Goal: Communication & Community: Ask a question

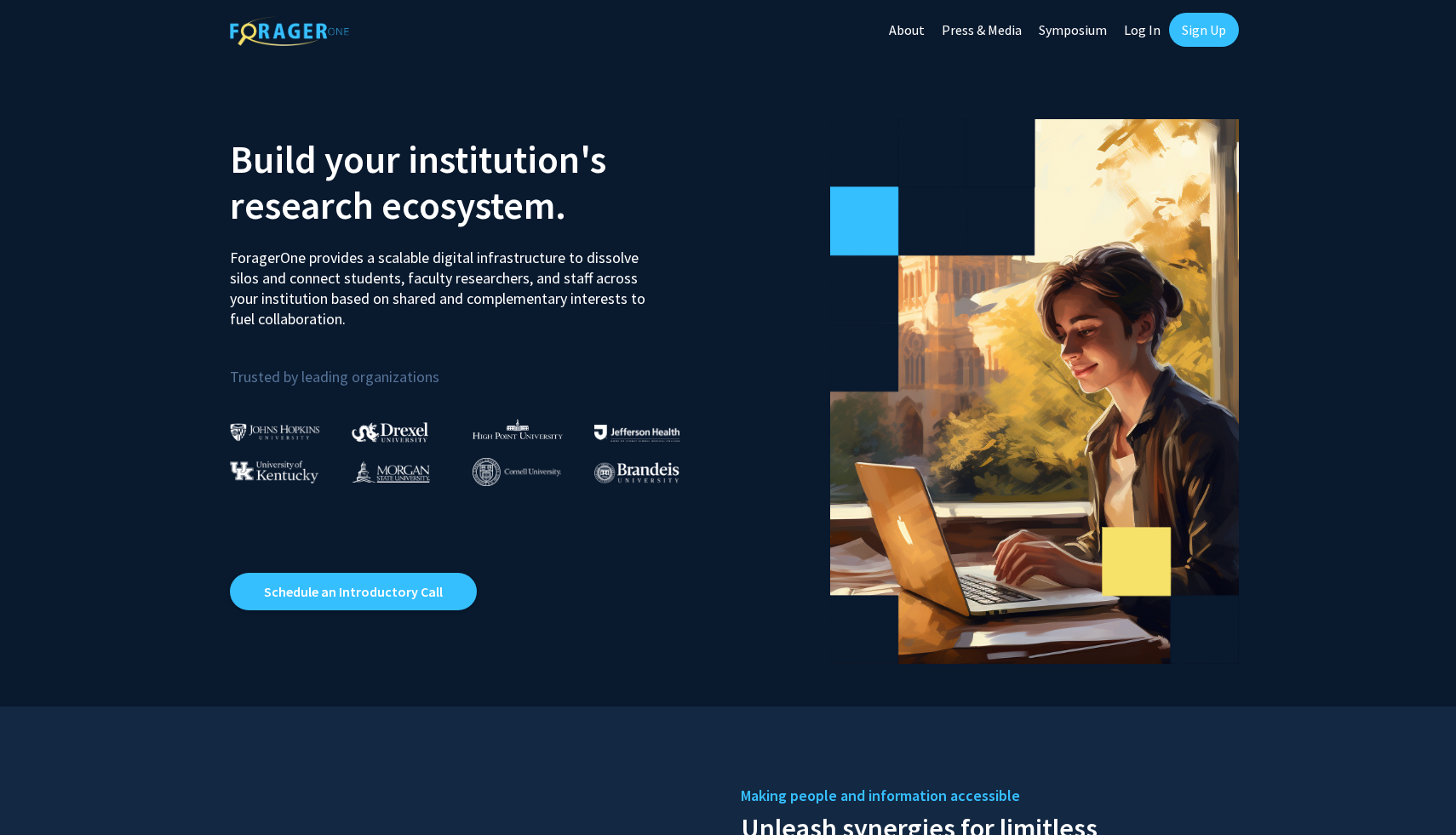
click at [1142, 34] on link "Log In" at bounding box center [1142, 29] width 54 height 60
select select
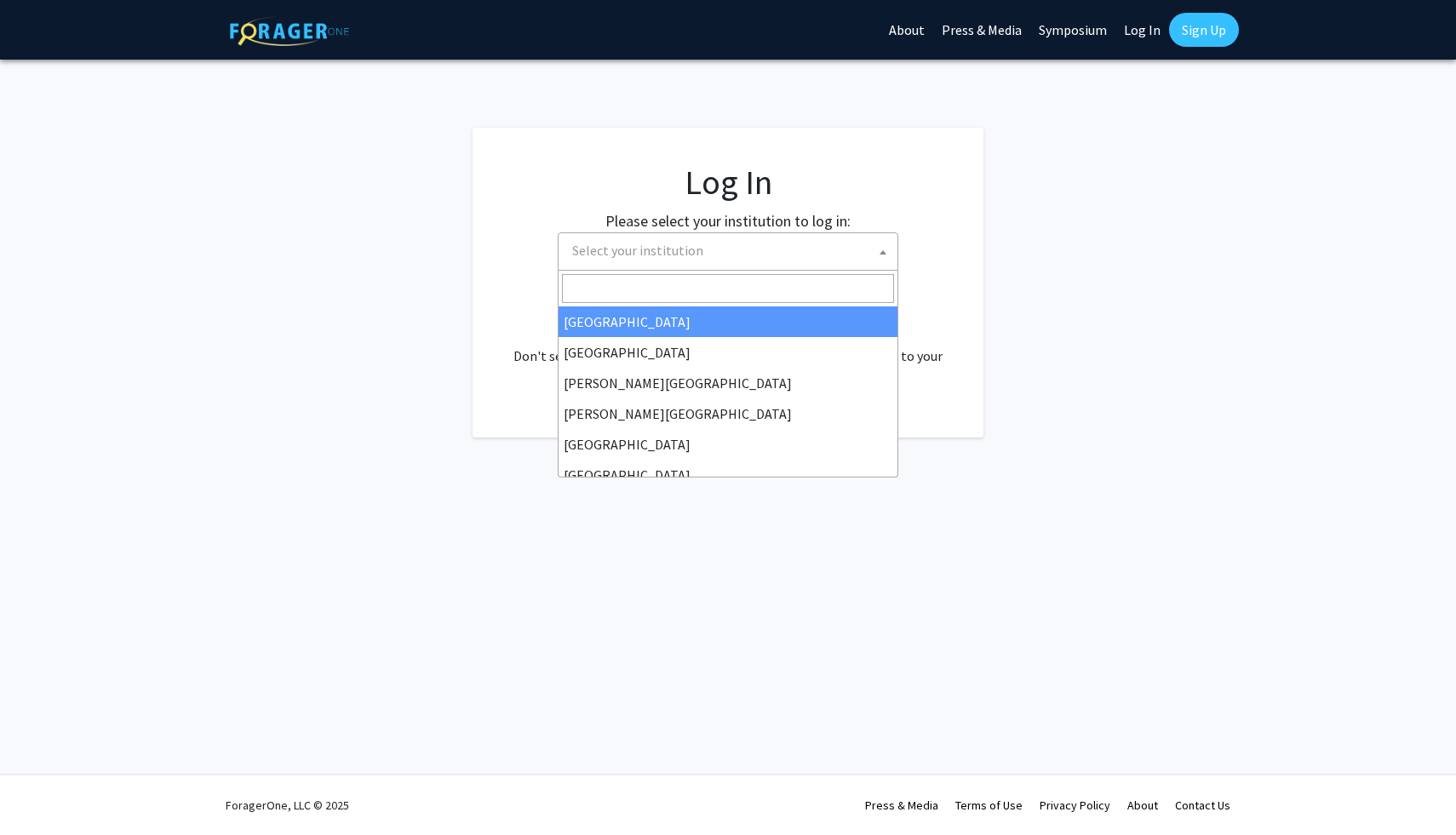
click at [813, 250] on span "Select your institution" at bounding box center [731, 250] width 333 height 35
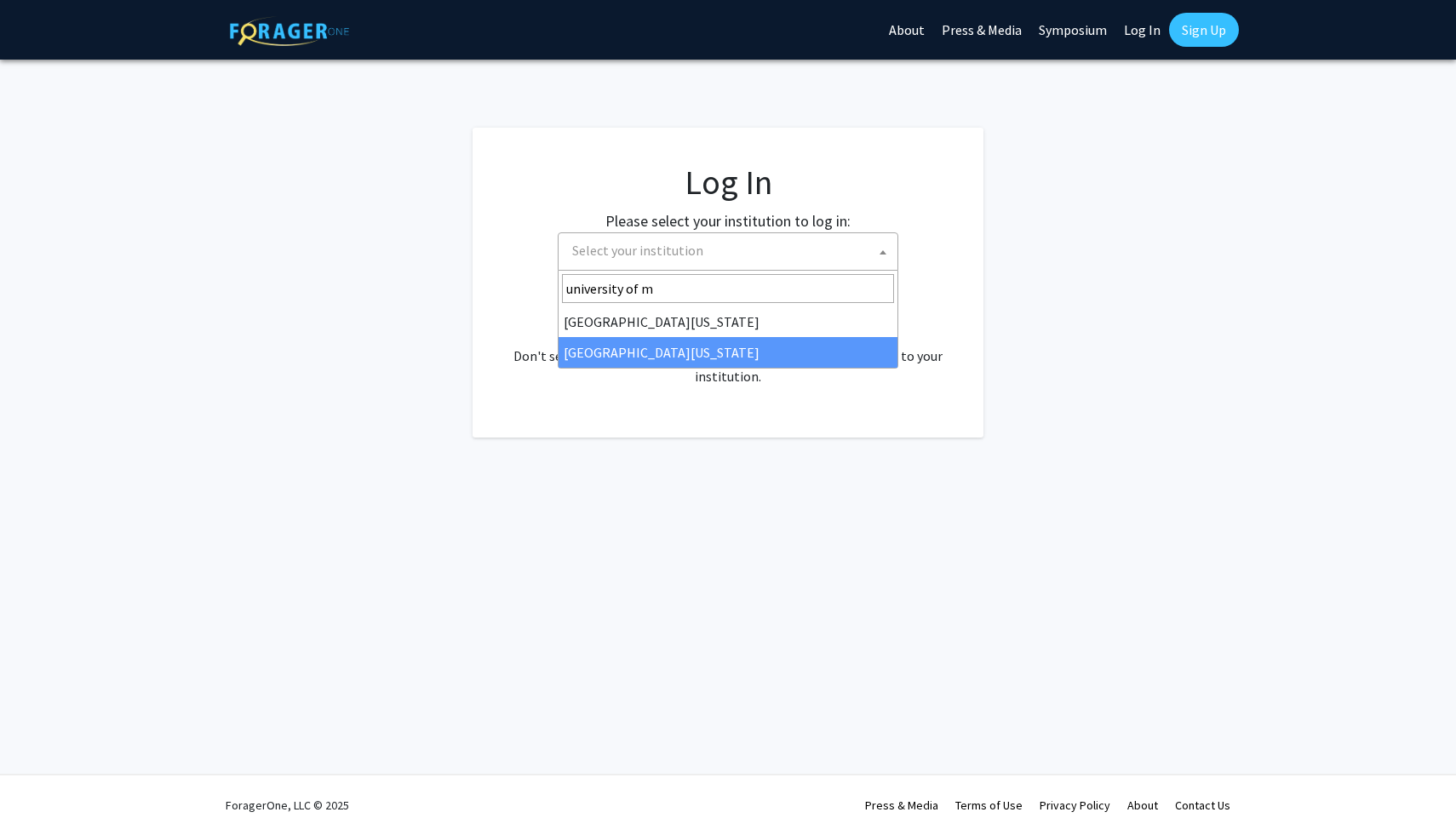
type input "university of m"
select select "33"
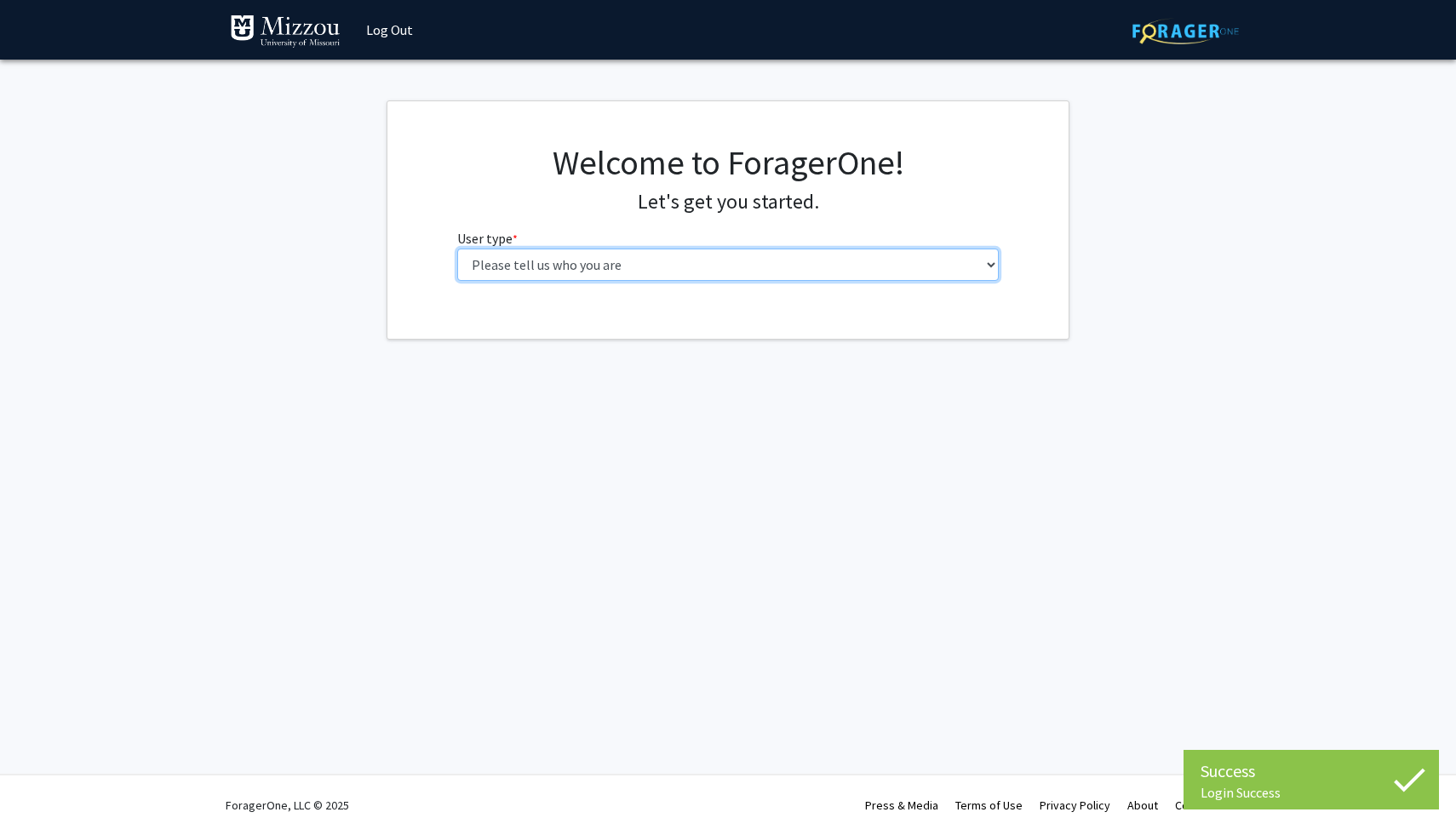
click at [848, 269] on select "Please tell us who you are Undergraduate Student Master's Student Doctoral Cand…" at bounding box center [728, 264] width 542 height 32
select select "1: undergrad"
click at [457, 248] on select "Please tell us who you are Undergraduate Student Master's Student Doctoral Cand…" at bounding box center [728, 264] width 542 height 32
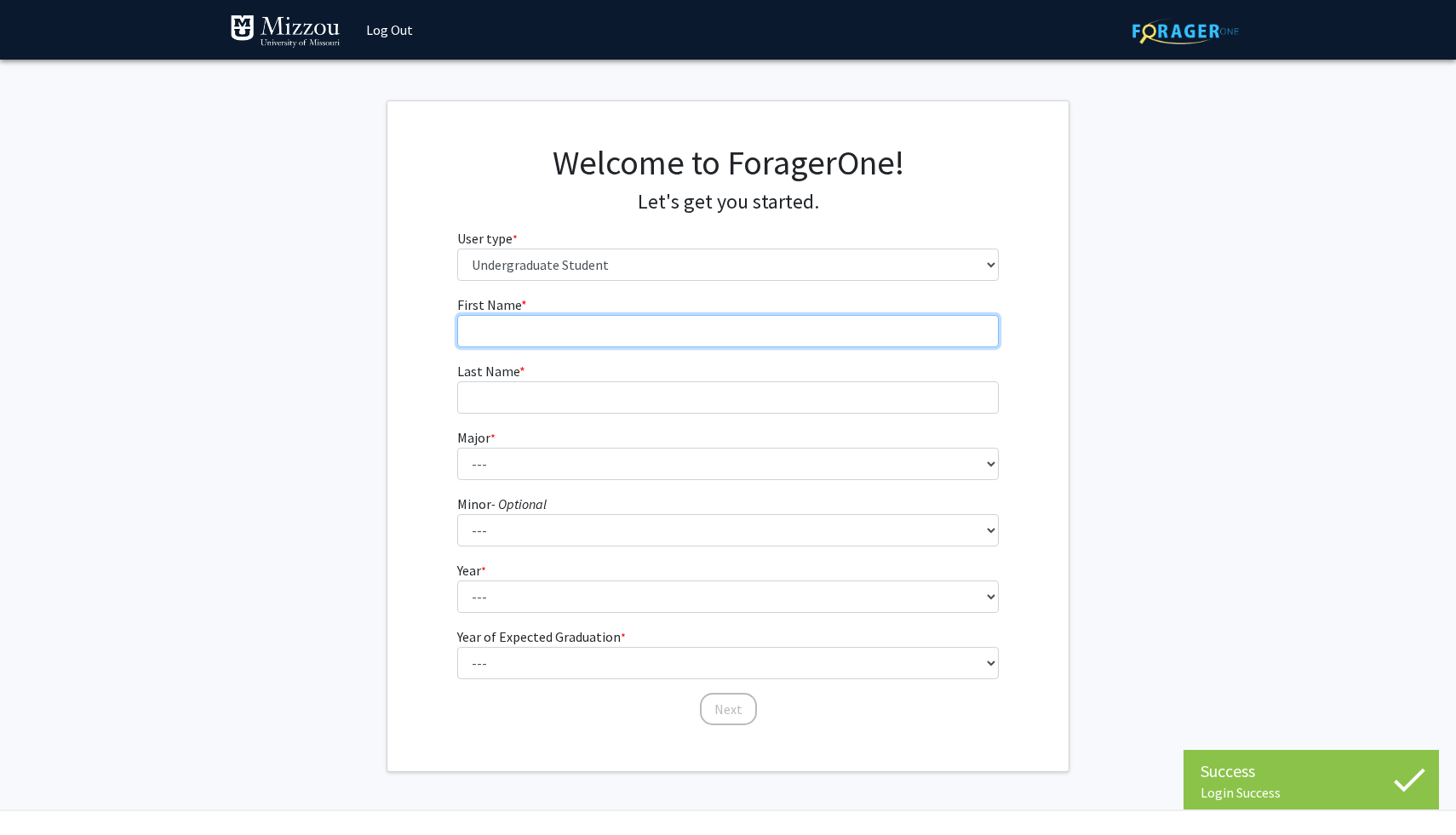
click at [790, 323] on input "First Name * required" at bounding box center [728, 331] width 542 height 32
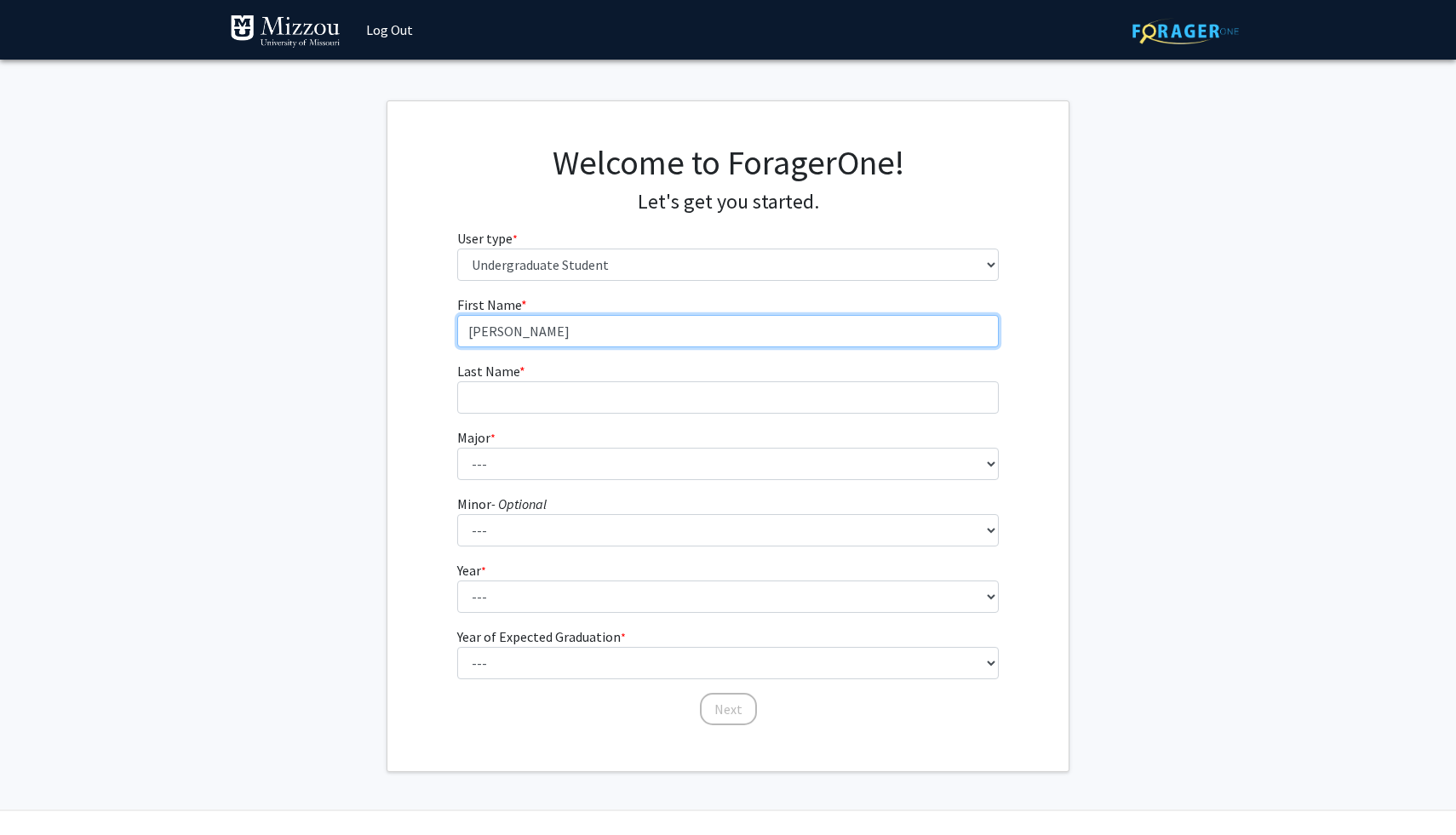
type input "[PERSON_NAME]"
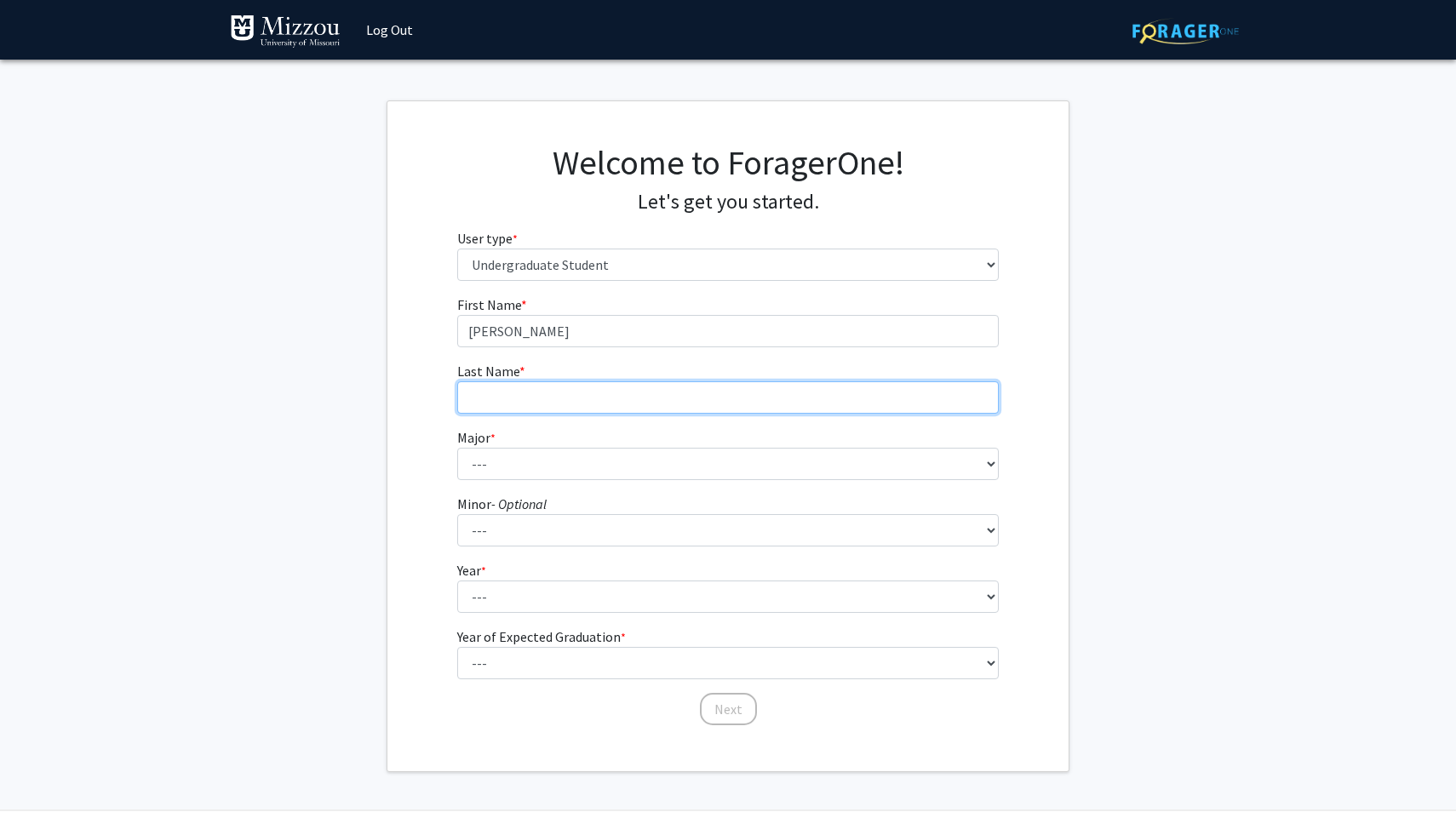
click at [745, 390] on input "Last Name * required" at bounding box center [728, 398] width 542 height 32
type input "[PERSON_NAME]"
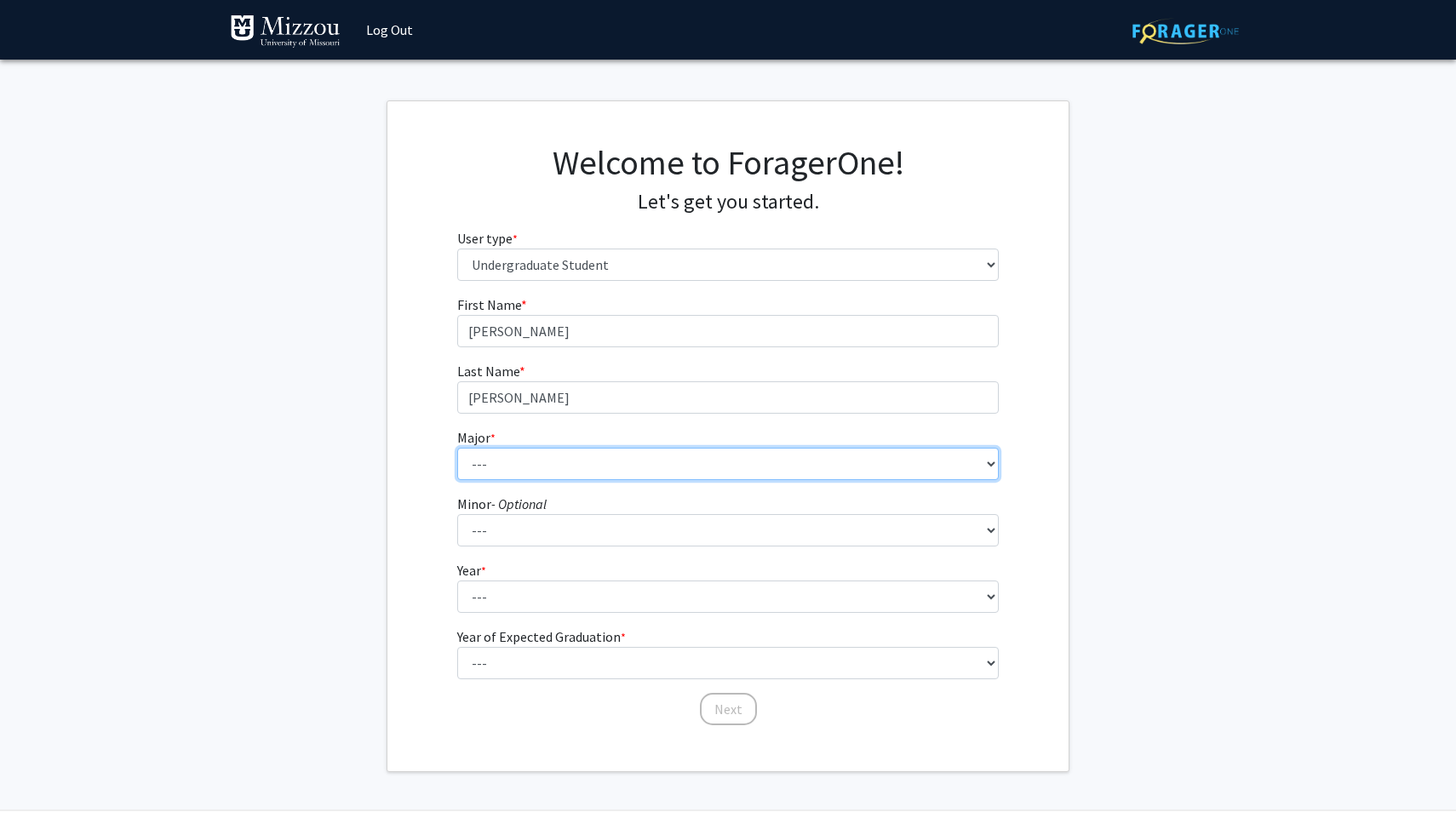
click at [581, 473] on select "--- Agribusiness Management Agricultural Education Agricultural Education: Comm…" at bounding box center [728, 464] width 542 height 32
select select "135: 2628"
click at [457, 448] on select "--- Agribusiness Management Agricultural Education Agricultural Education: Comm…" at bounding box center [728, 464] width 542 height 32
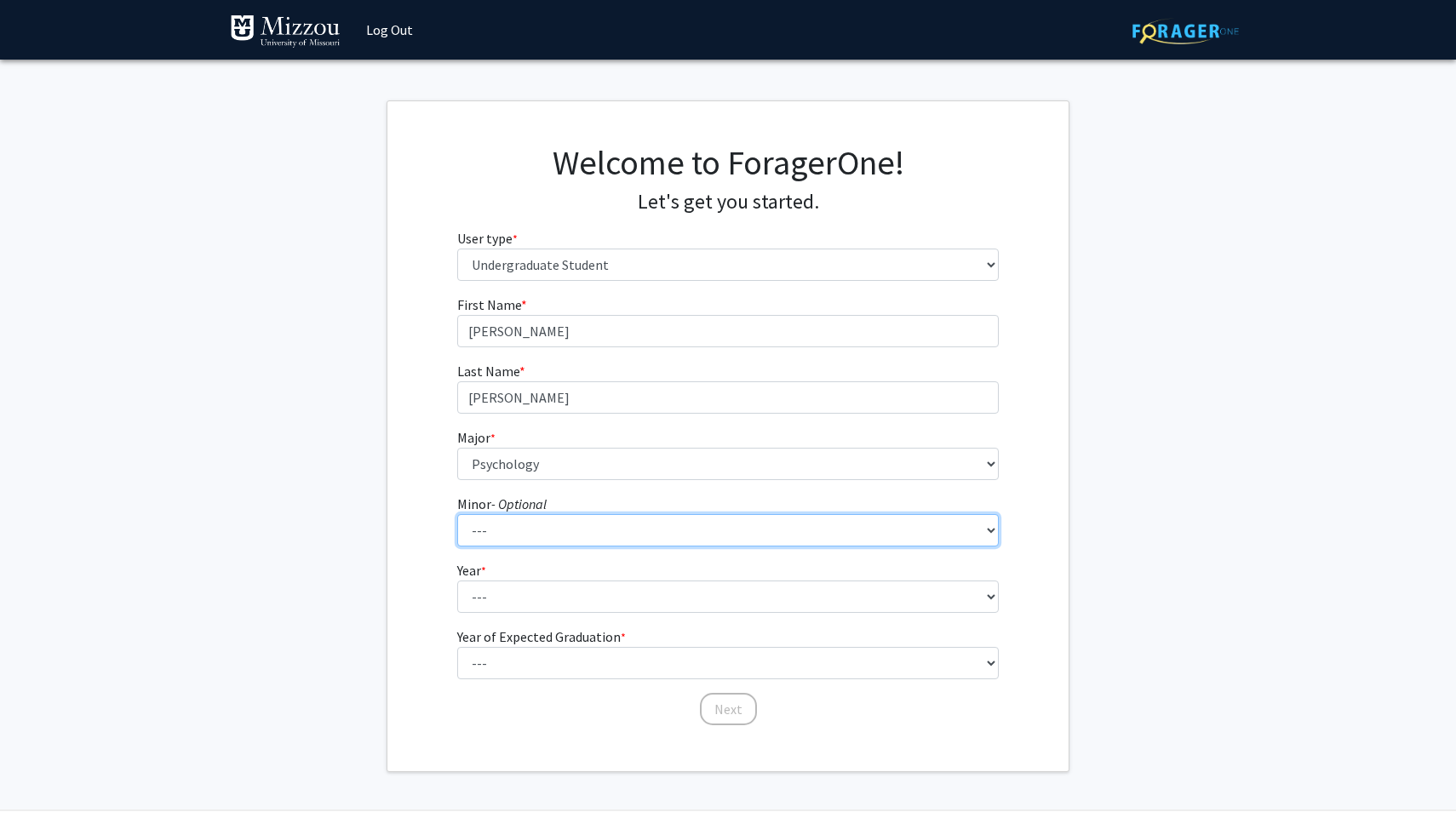
click at [558, 532] on select "--- Accountancy Aerospace Engineering Aerospace Studies Agribusiness Management…" at bounding box center [728, 530] width 542 height 32
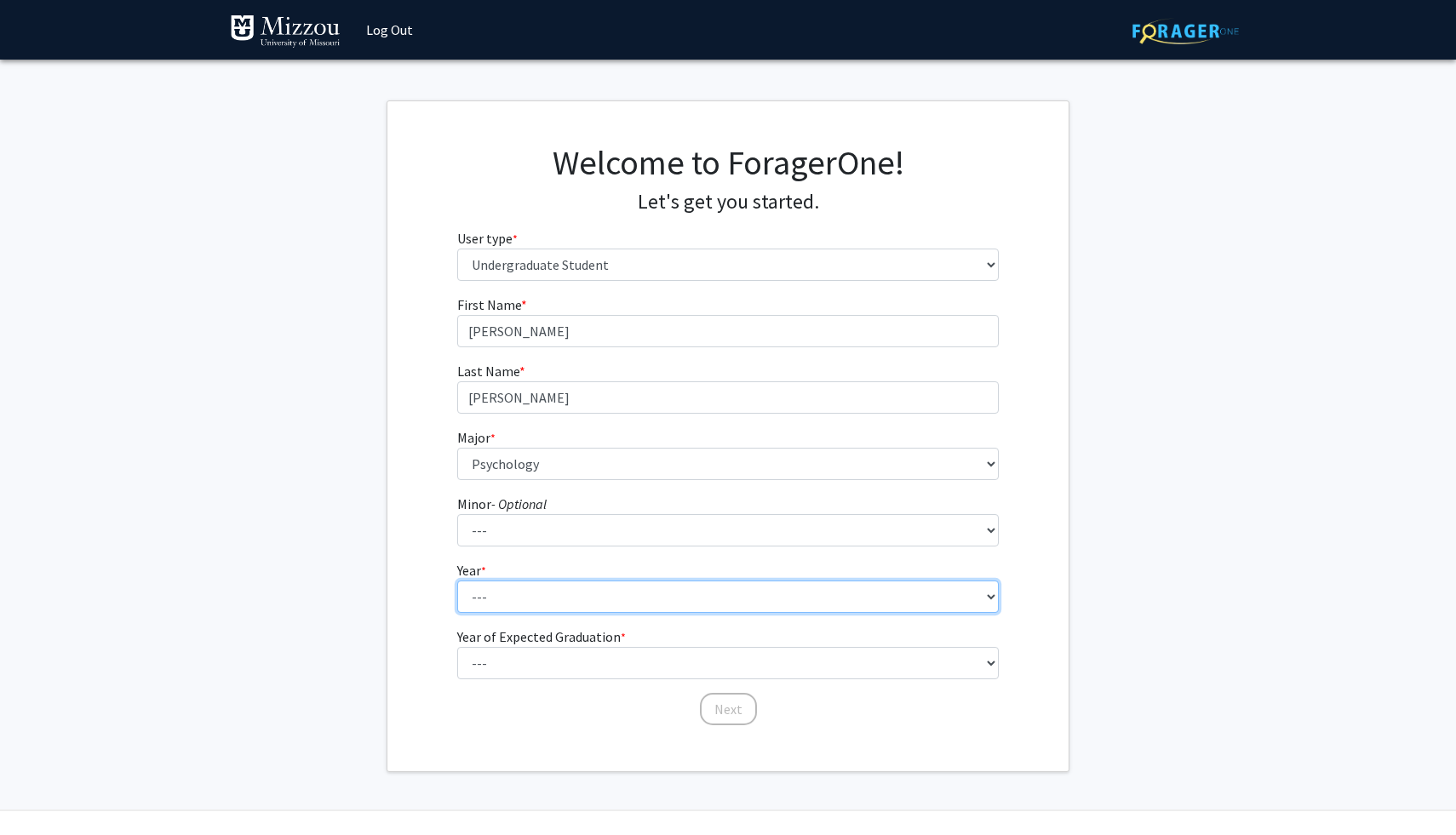
click at [488, 588] on select "--- First-year Sophomore Junior Senior Postbaccalaureate Certificate" at bounding box center [728, 597] width 542 height 32
select select "2: sophomore"
click at [457, 581] on select "--- First-year Sophomore Junior Senior Postbaccalaureate Certificate" at bounding box center [728, 597] width 542 height 32
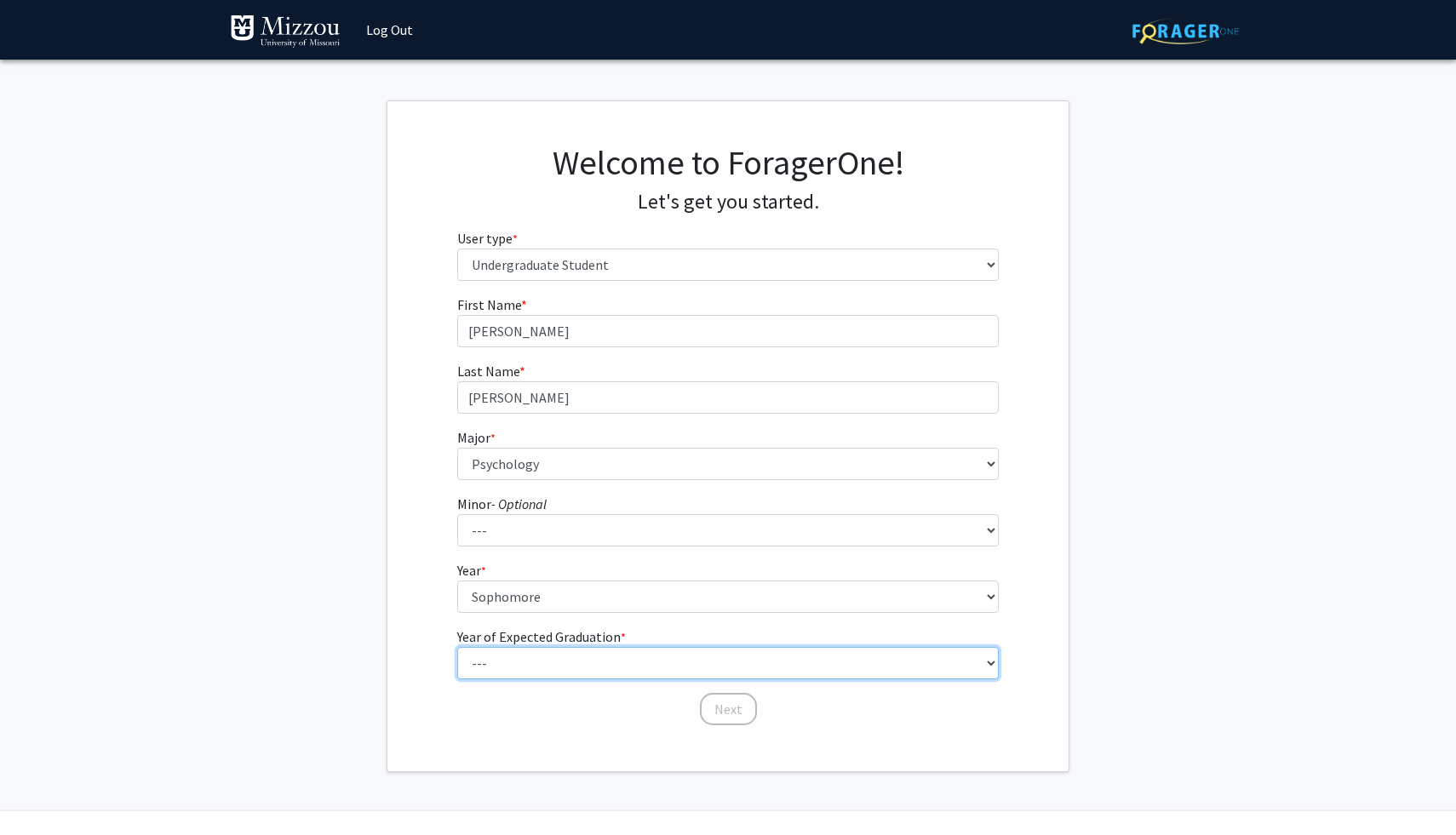
click at [515, 660] on select "--- 2025 2026 2027 2028 2029 2030 2031 2032 2033 2034" at bounding box center [728, 663] width 542 height 32
select select "4: 2028"
click at [457, 647] on select "--- 2025 2026 2027 2028 2029 2030 2031 2032 2033 2034" at bounding box center [728, 663] width 542 height 32
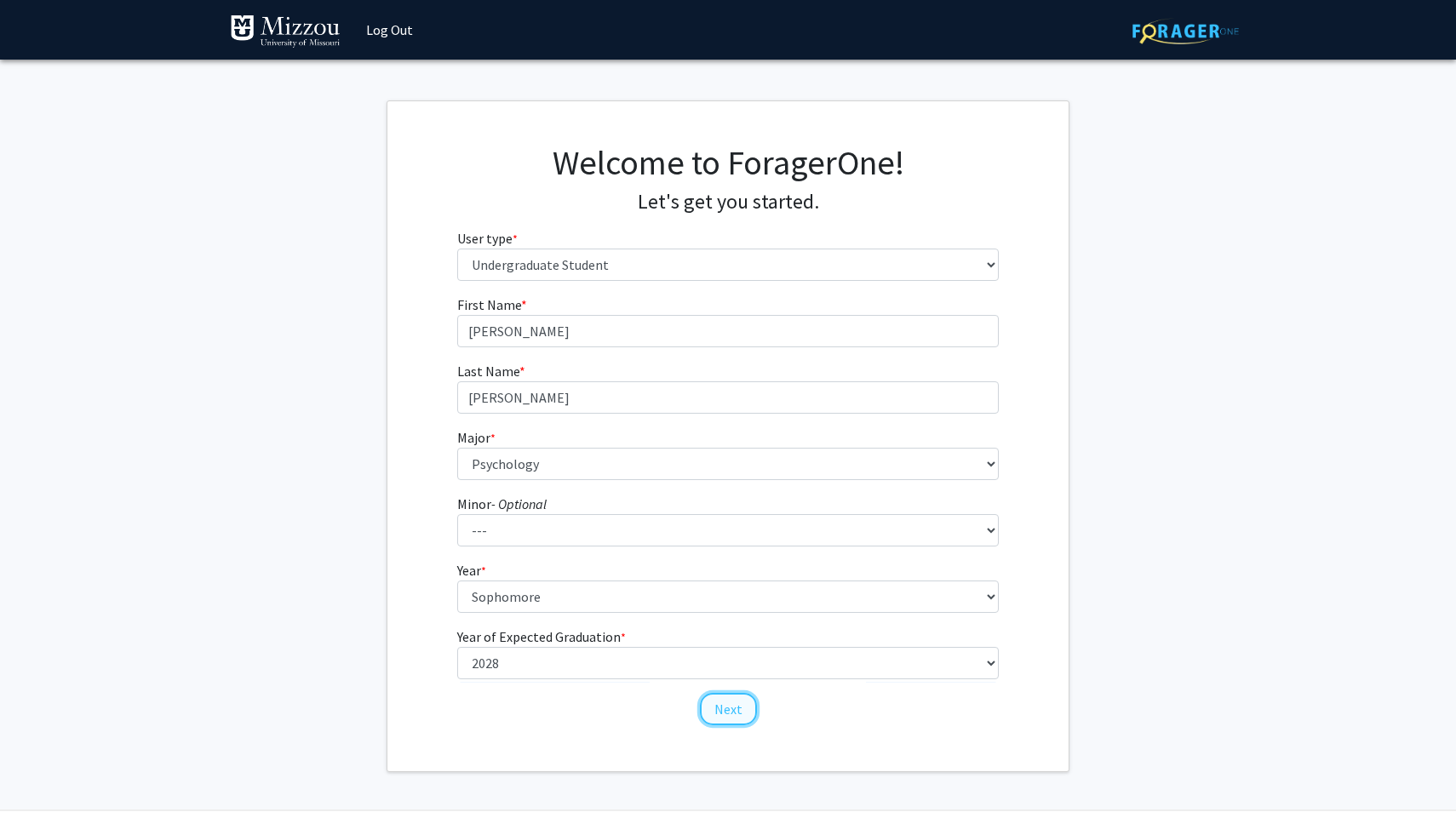
click at [728, 717] on button "Next" at bounding box center [728, 709] width 57 height 32
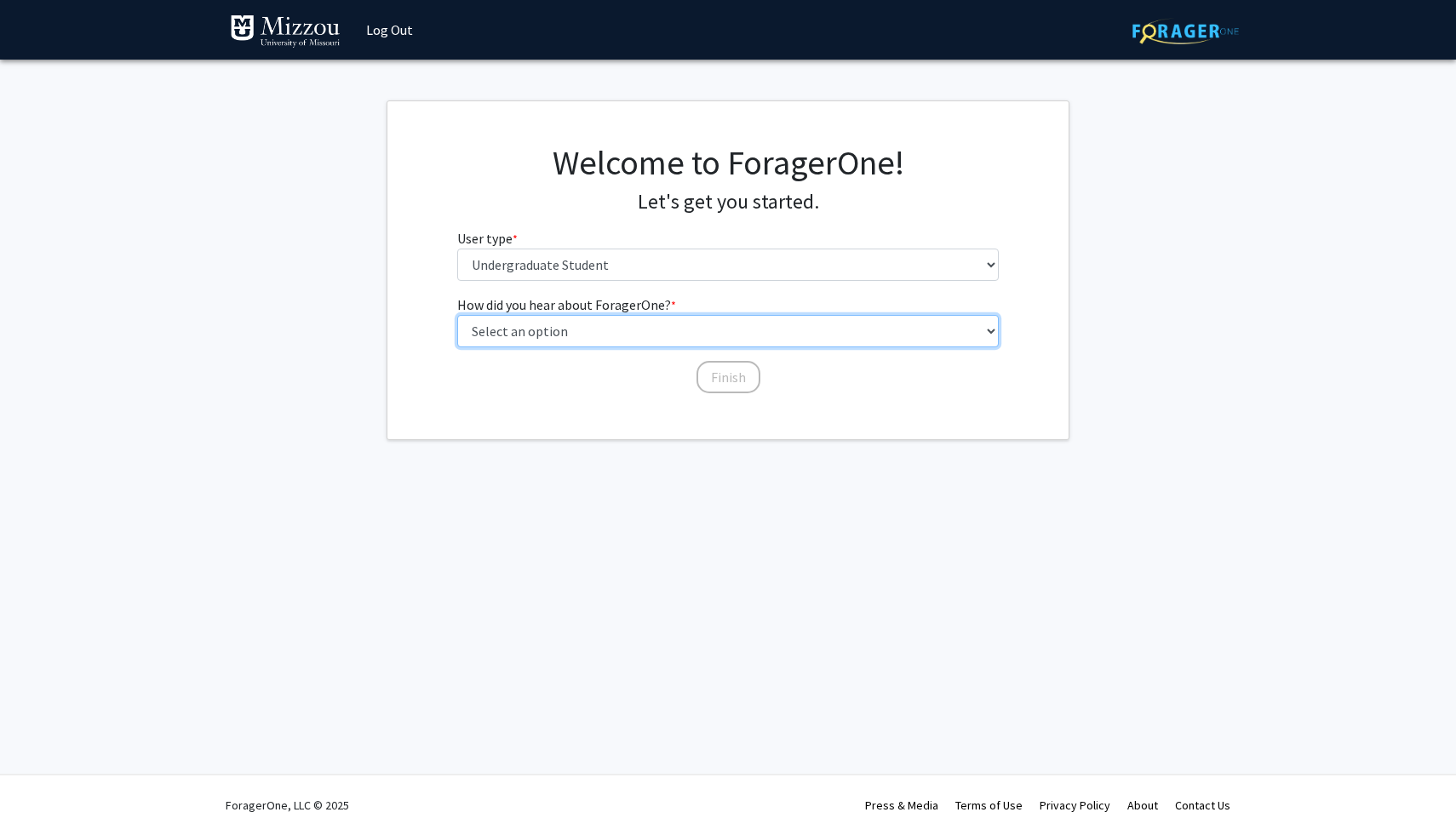
click at [592, 332] on select "Select an option Peer/student recommendation Faculty/staff recommendation Unive…" at bounding box center [728, 331] width 542 height 32
select select "2: faculty_recommendation"
click at [457, 315] on select "Select an option Peer/student recommendation Faculty/staff recommendation Unive…" at bounding box center [728, 331] width 542 height 32
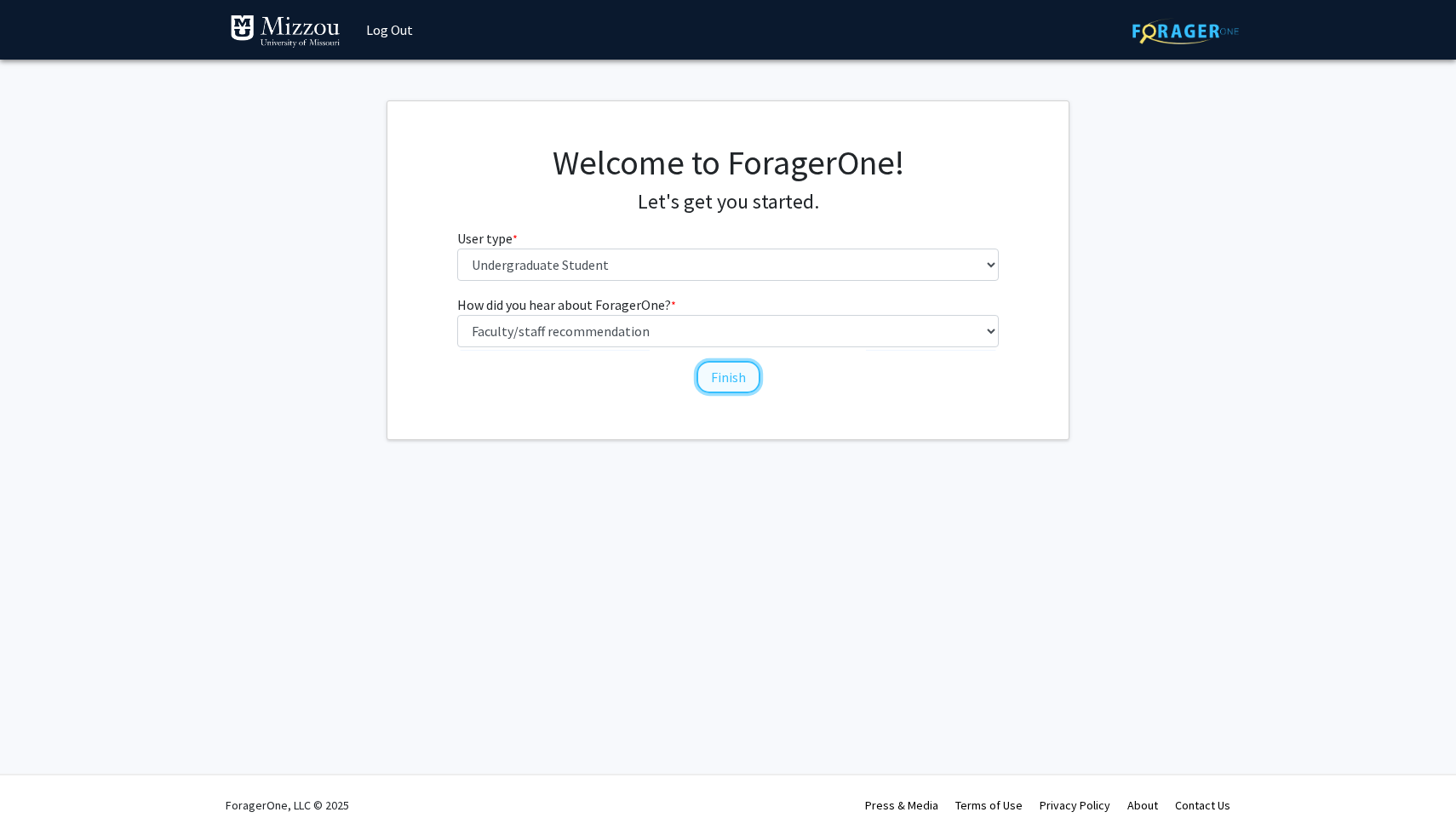
click at [711, 379] on button "Finish" at bounding box center [728, 377] width 64 height 32
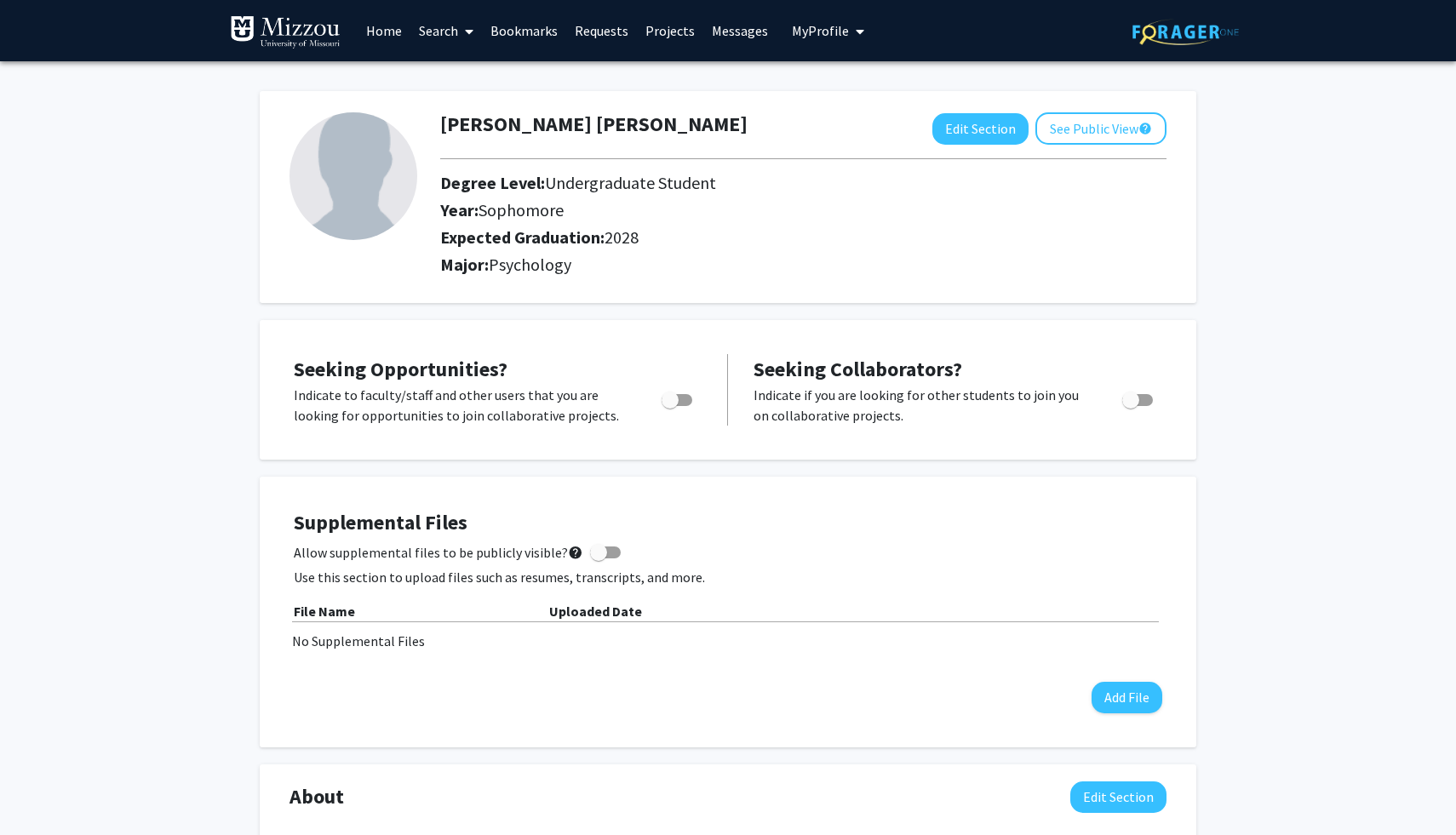
click at [427, 34] on link "Search" at bounding box center [446, 30] width 72 height 60
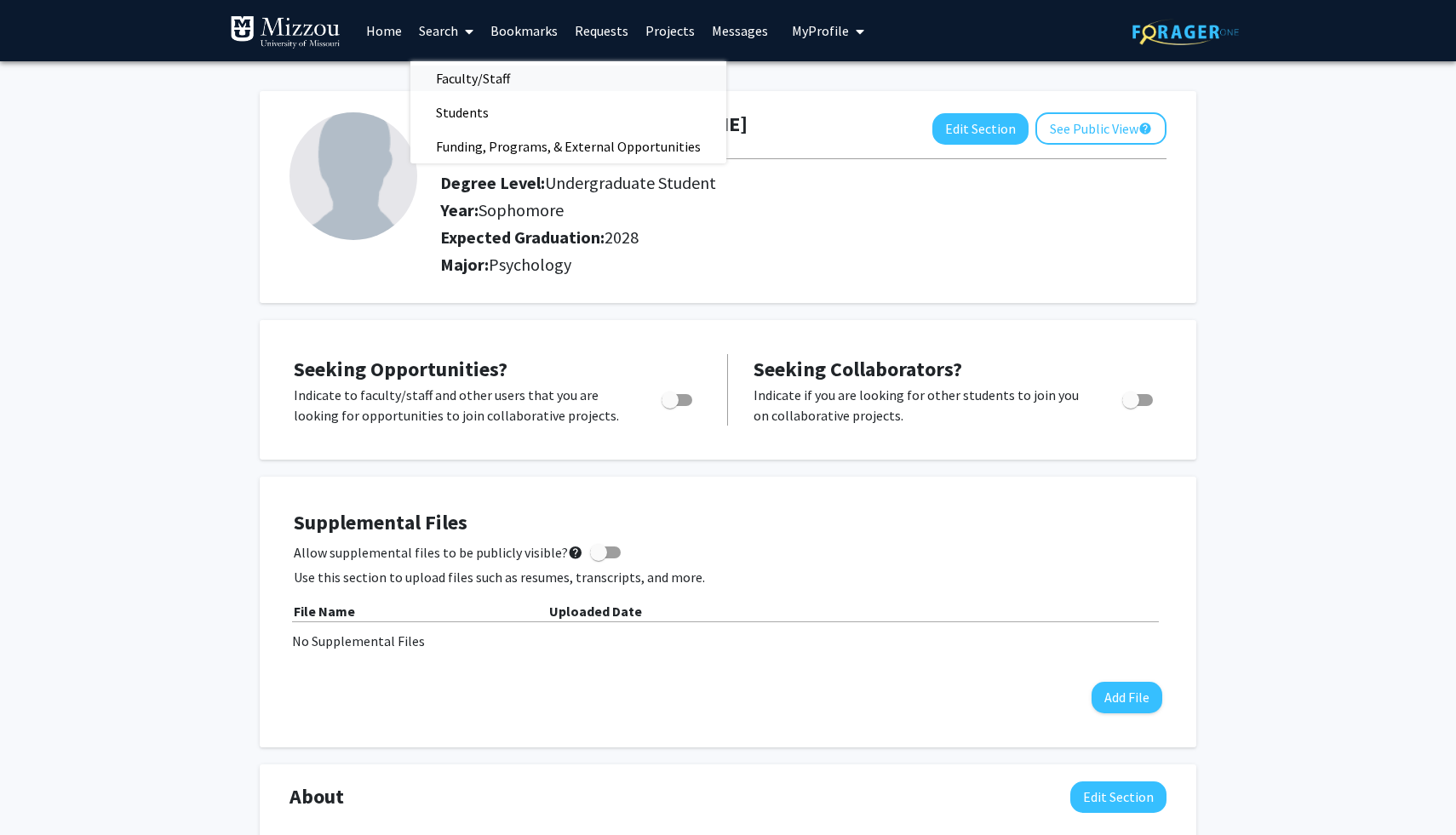
click at [483, 86] on span "Faculty/Staff" at bounding box center [472, 78] width 125 height 34
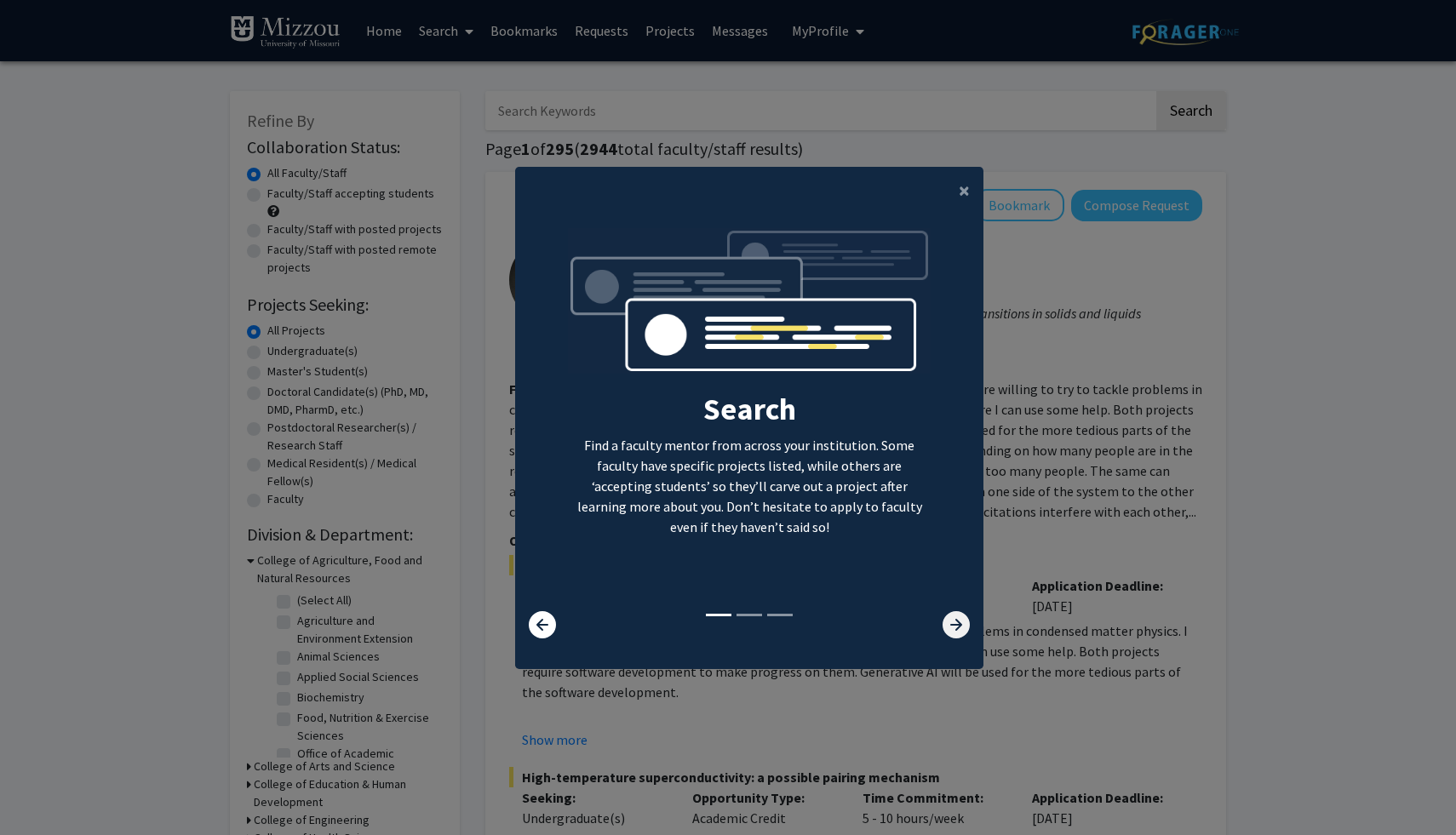
click at [954, 620] on icon at bounding box center [956, 624] width 27 height 27
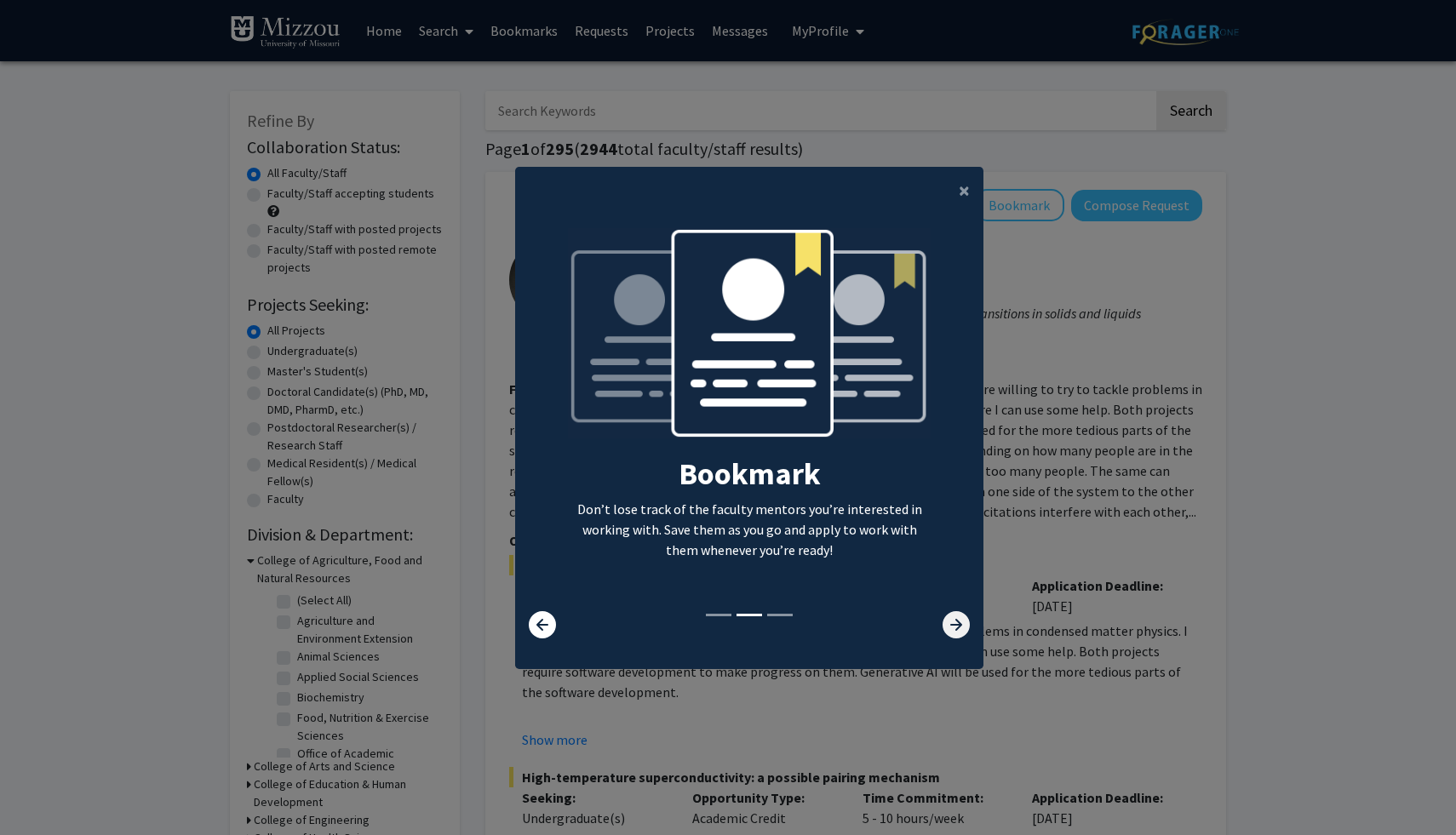
click at [954, 620] on icon at bounding box center [956, 624] width 27 height 27
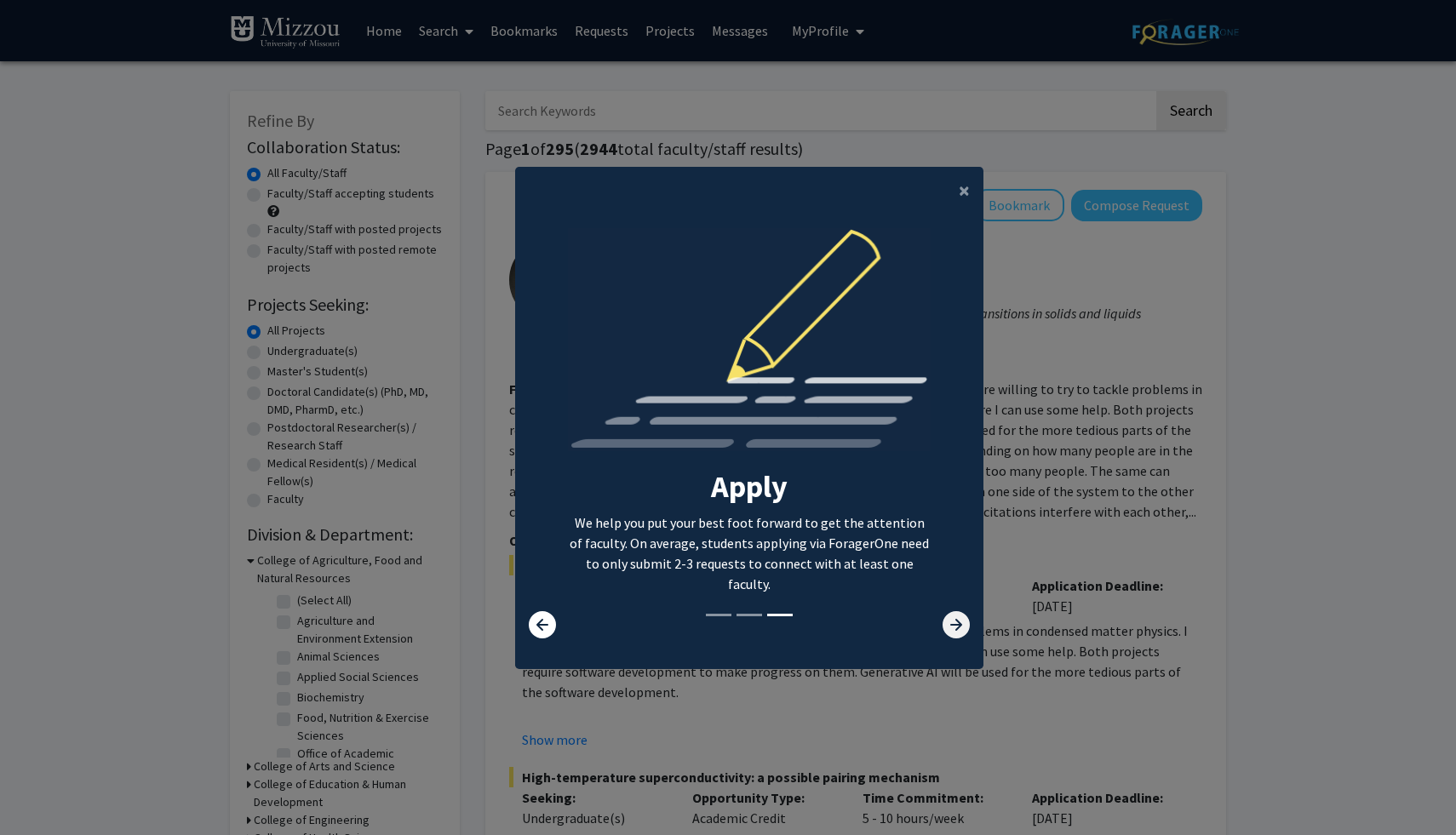
click at [954, 620] on icon at bounding box center [956, 624] width 27 height 27
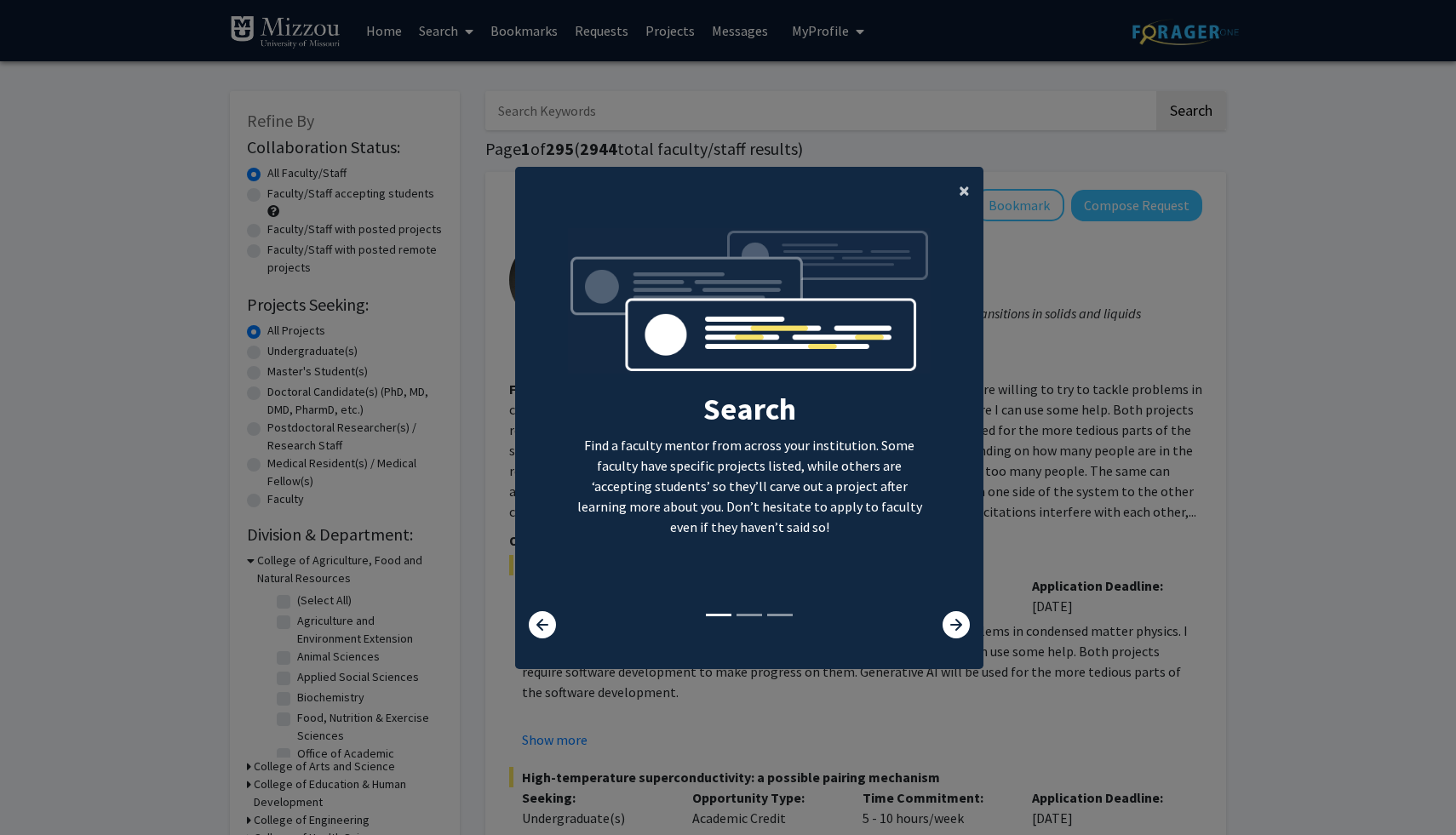
click at [969, 188] on span "×" at bounding box center [965, 190] width 11 height 26
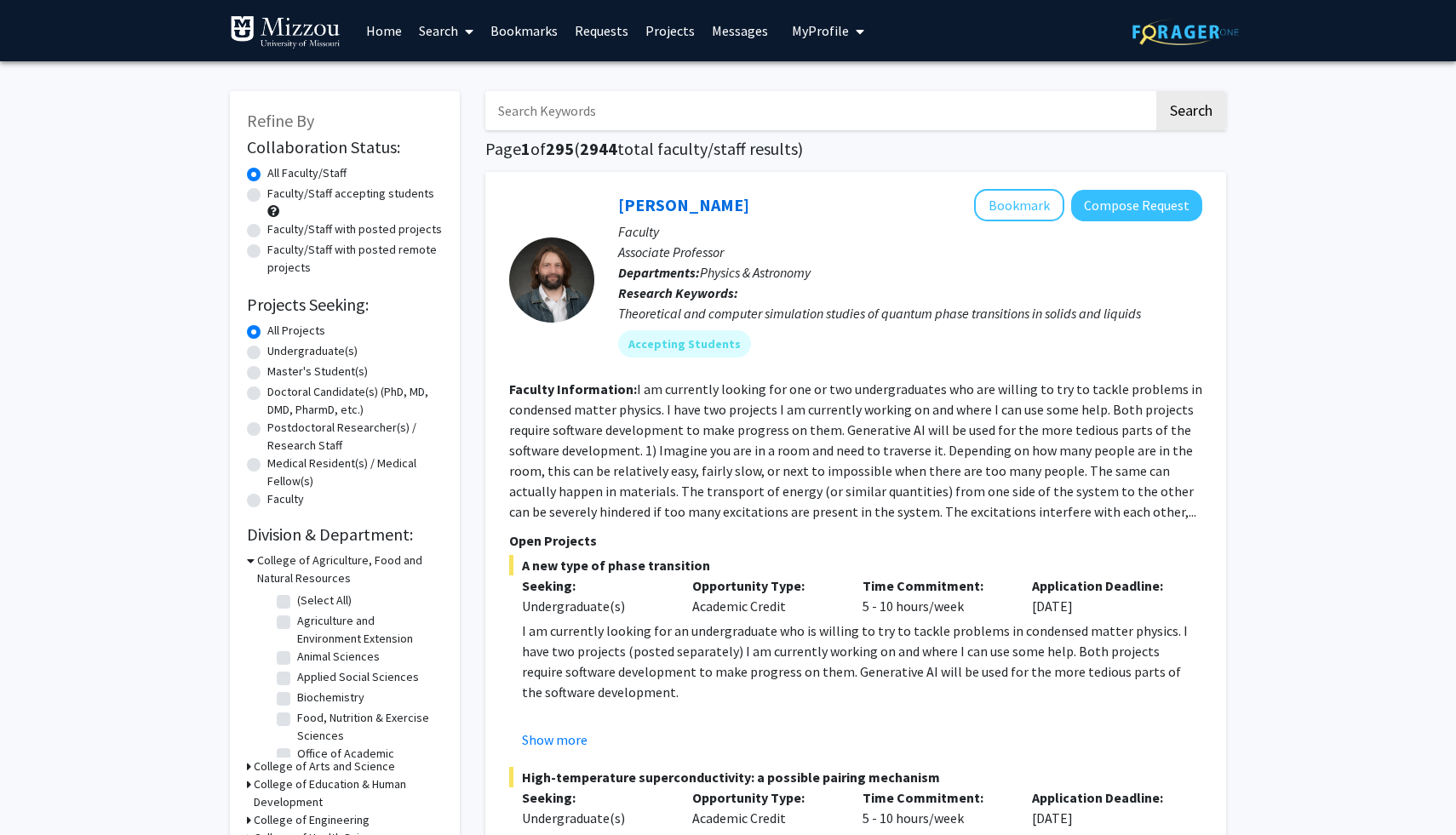
click at [820, 115] on input "Search Keywords" at bounding box center [820, 110] width 669 height 39
type input "[PERSON_NAME]"
click at [1156, 91] on button "Search" at bounding box center [1191, 110] width 70 height 39
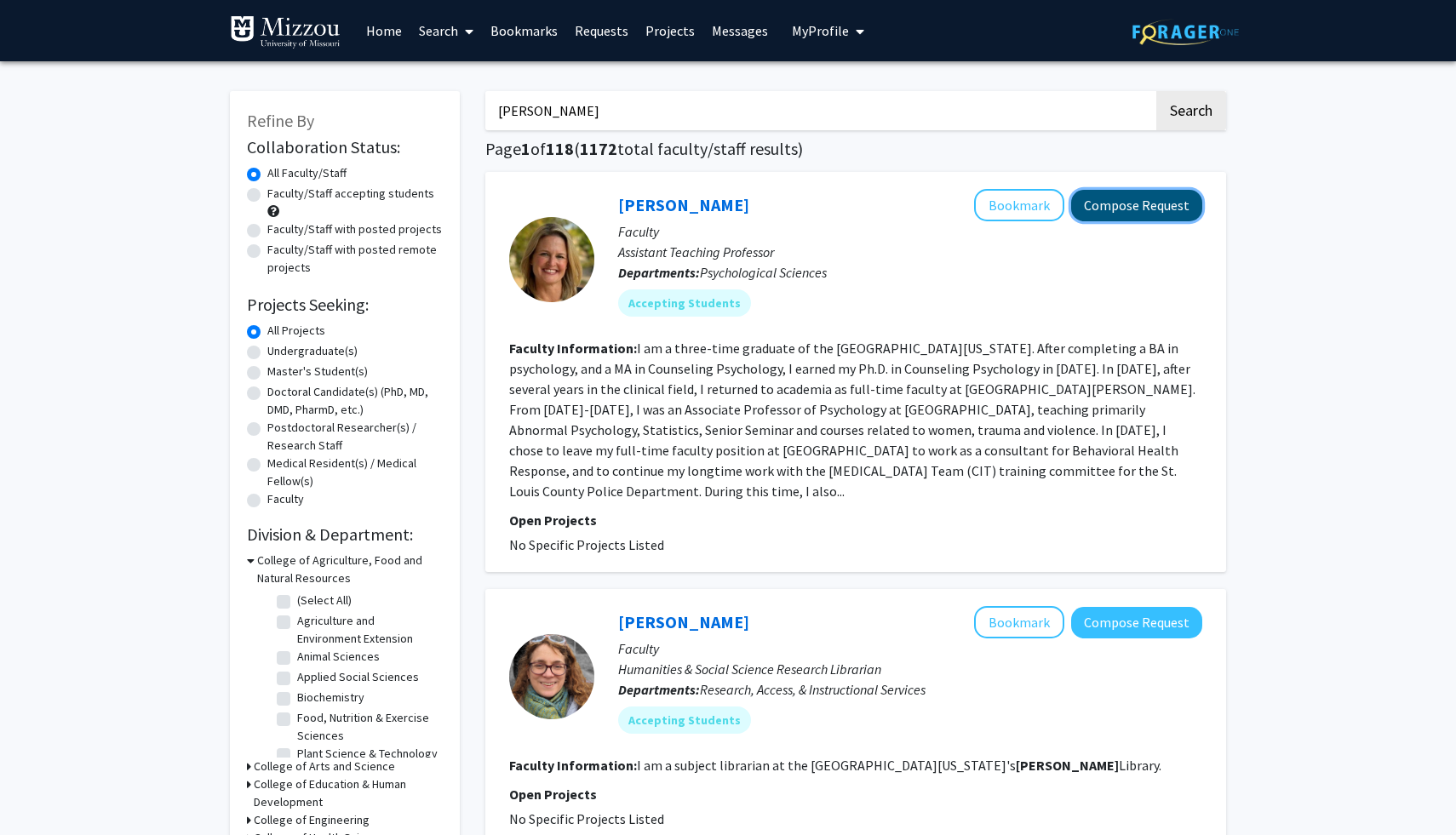
click at [1144, 212] on button "Compose Request" at bounding box center [1137, 205] width 131 height 31
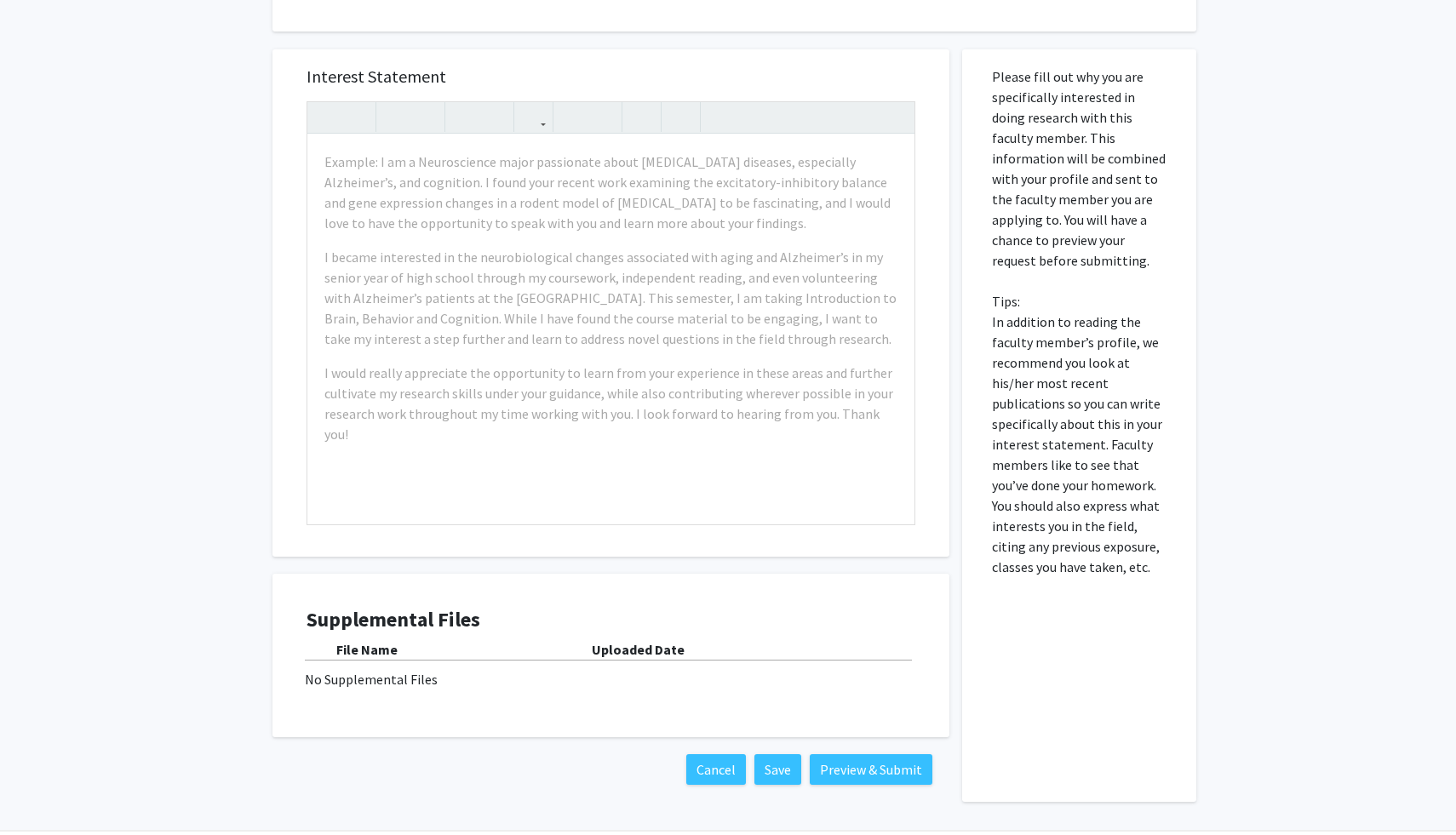
scroll to position [304, 0]
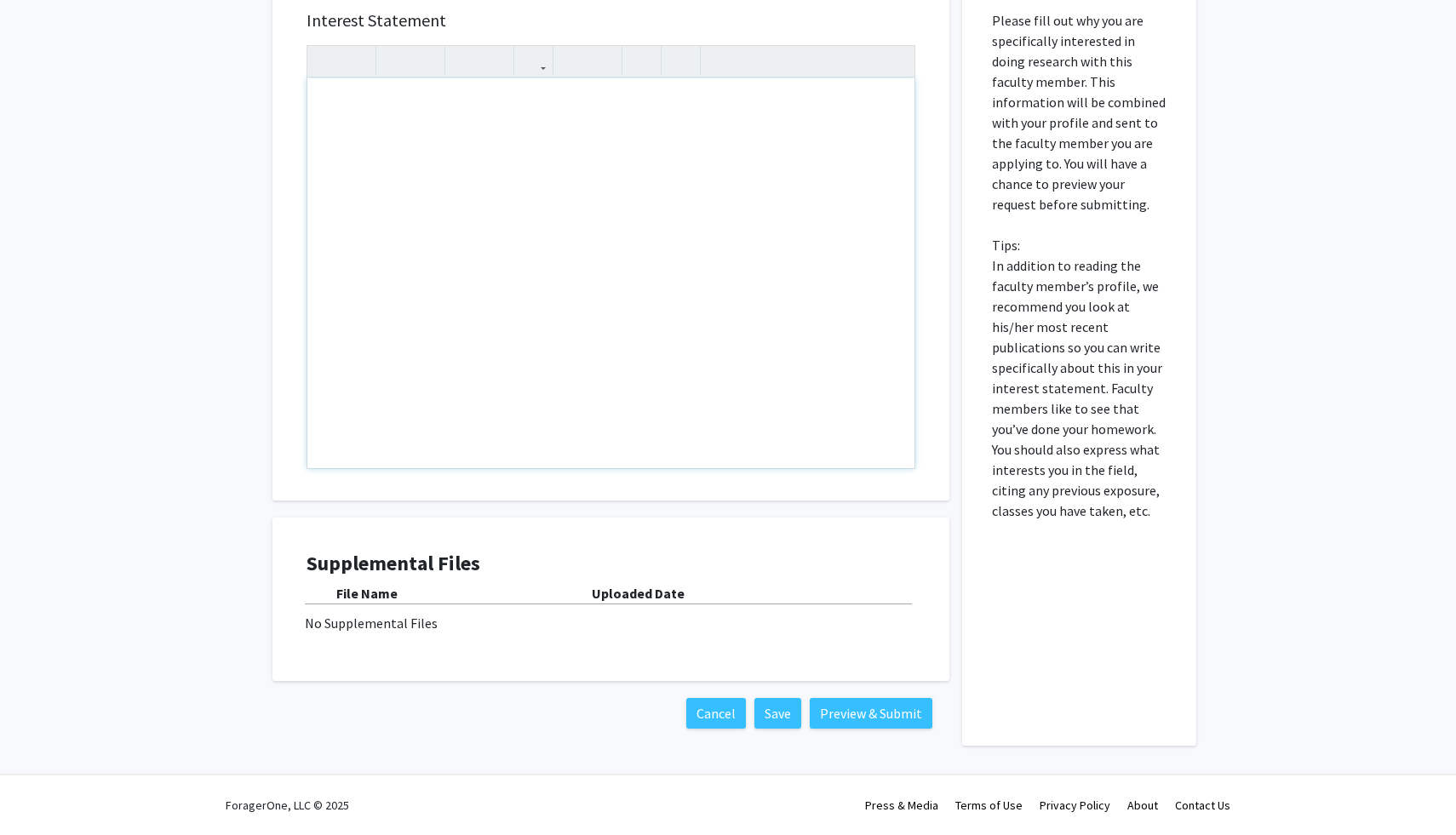
click at [1145, 257] on p "Please fill out why you are specifically interested in doing research with this…" at bounding box center [1079, 265] width 175 height 511
click at [809, 126] on div "Note to users with screen readers: Please press Alt+0 or Option+0 to deactivate…" at bounding box center [610, 273] width 608 height 390
type textarea "I am a Psychology major&nbsp;"
drag, startPoint x: 522, startPoint y: 113, endPoint x: 321, endPoint y: 109, distance: 201.0
click at [323, 109] on div "I am a Psychology major" at bounding box center [610, 273] width 608 height 390
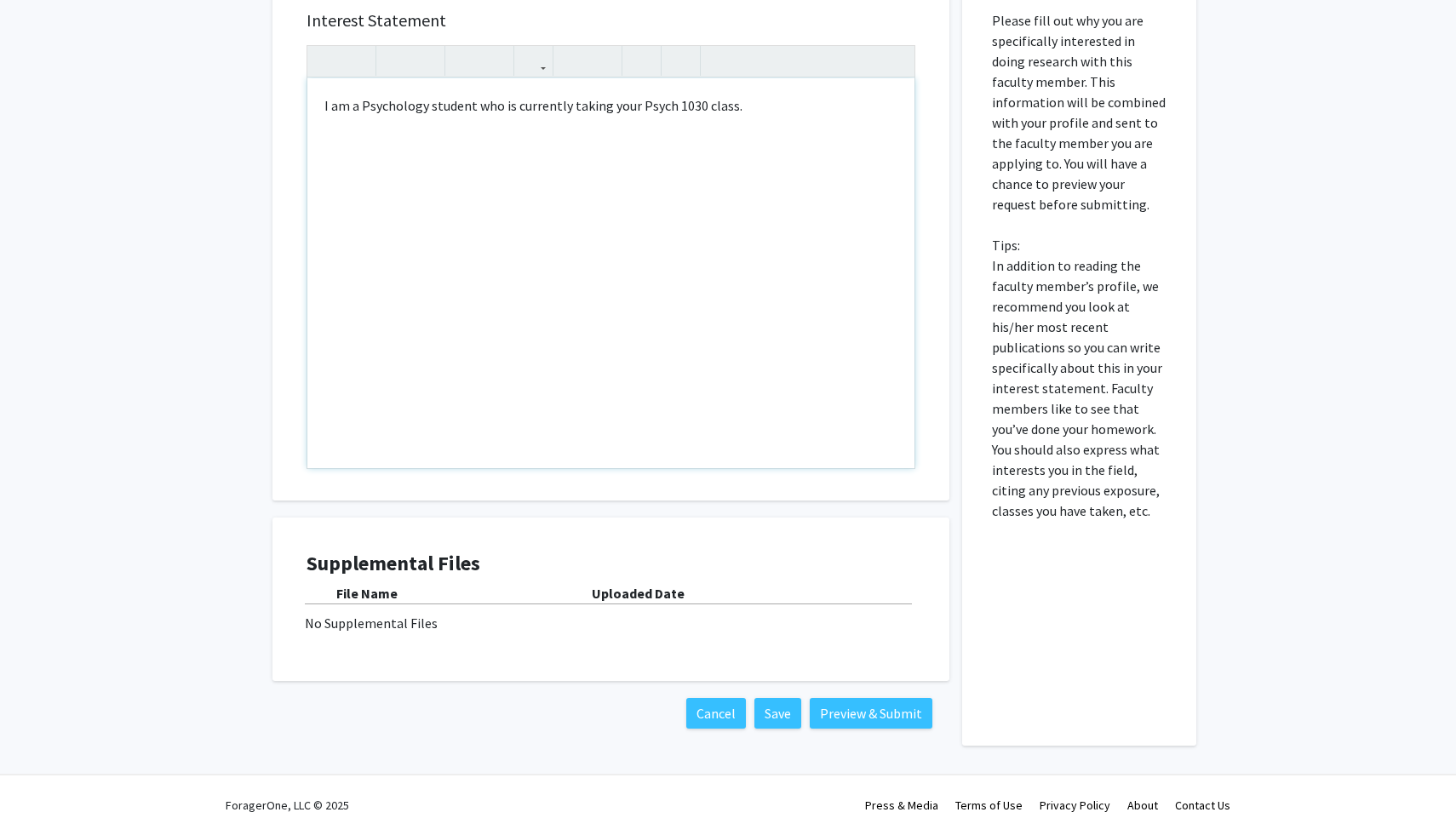
type textarea "I am a Psychology student who is currently taking your Psych 1030 class.&nbsp;"
